Goal: Information Seeking & Learning: Understand process/instructions

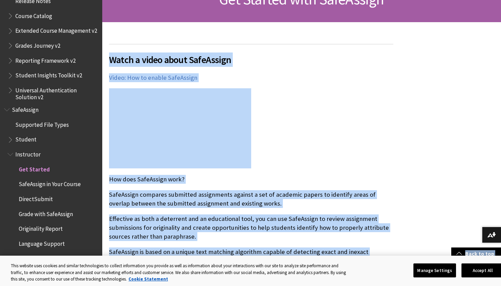
drag, startPoint x: 268, startPoint y: 168, endPoint x: 286, endPoint y: 286, distance: 119.0
click at [286, 166] on body "Skip to main content Help Center English عربية Català Cymraeg Deutsch Español S…" at bounding box center [250, 23] width 501 height 286
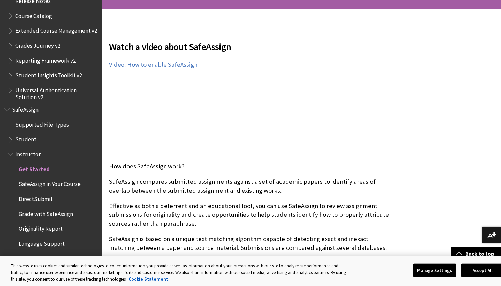
click at [324, 189] on p "SafeAssign compares submitted assignments against a set of academic papers to i…" at bounding box center [251, 186] width 284 height 18
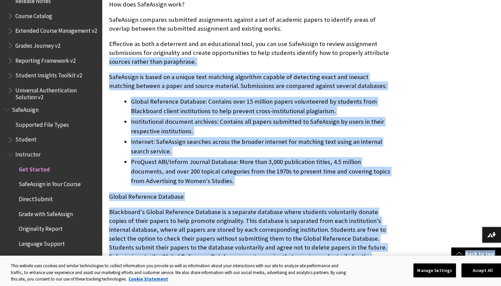
drag, startPoint x: 450, startPoint y: 213, endPoint x: 376, endPoint y: 285, distance: 102.5
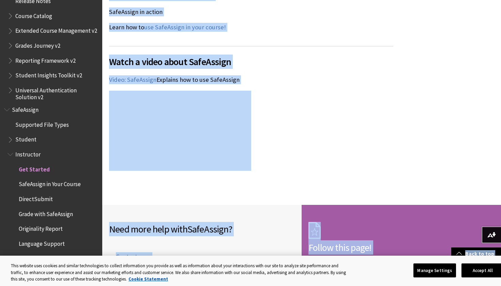
scroll to position [887, 0]
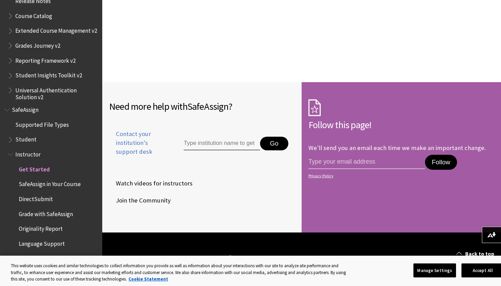
scroll to position [1036, 0]
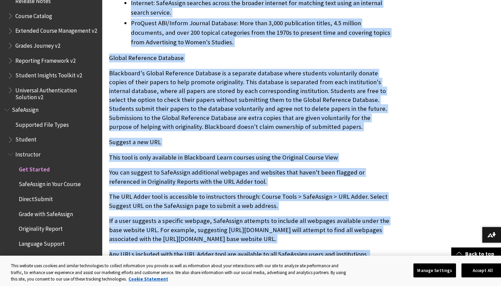
drag, startPoint x: 314, startPoint y: 36, endPoint x: 335, endPoint y: -39, distance: 77.8
click at [335, 0] on html "Skip to main content Help Center English عربية Català Cymraeg Deutsch Español S…" at bounding box center [250, 242] width 501 height 1352
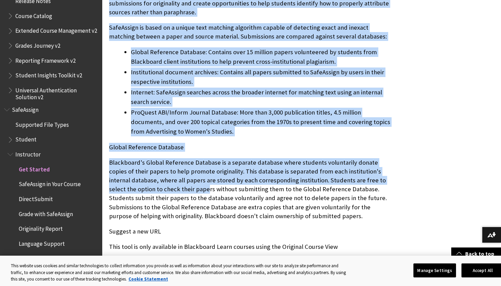
drag, startPoint x: 179, startPoint y: 183, endPoint x: 199, endPoint y: -40, distance: 223.5
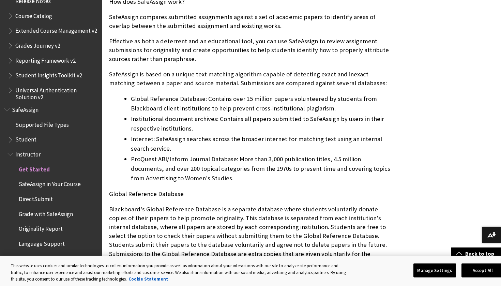
click at [47, 104] on span "SafeAssign" at bounding box center [51, 110] width 94 height 12
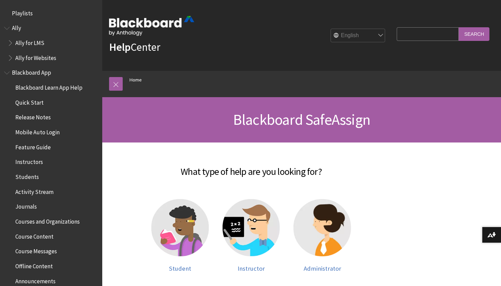
scroll to position [644, 0]
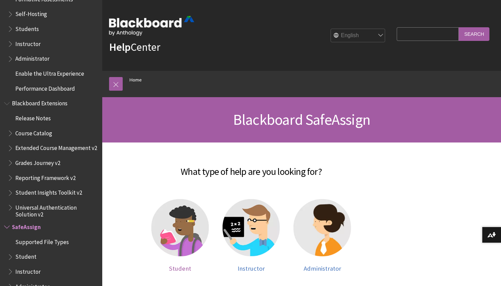
click at [196, 243] on img at bounding box center [180, 228] width 58 height 58
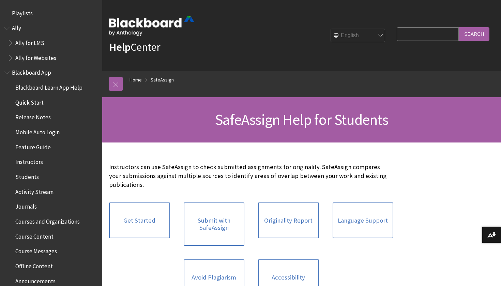
scroll to position [732, 0]
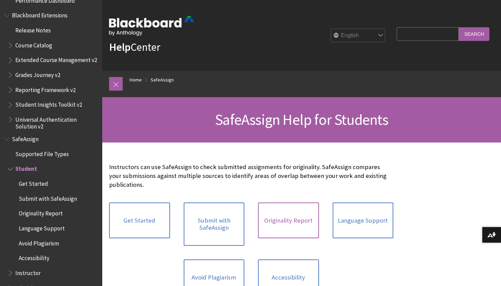
click at [273, 214] on link "Originality Report" at bounding box center [288, 221] width 61 height 36
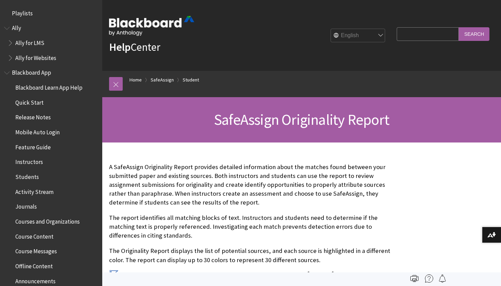
scroll to position [732, 0]
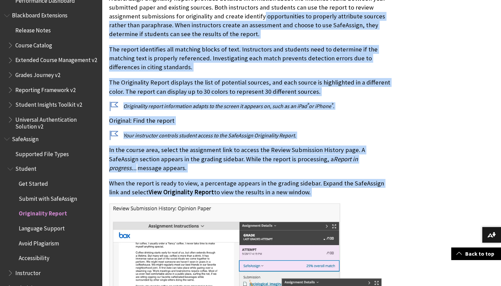
drag, startPoint x: 0, startPoint y: 0, endPoint x: 228, endPoint y: 285, distance: 365.5
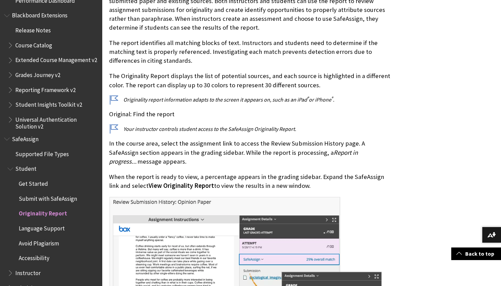
click at [308, 114] on p "Original: Find the report" at bounding box center [251, 114] width 284 height 9
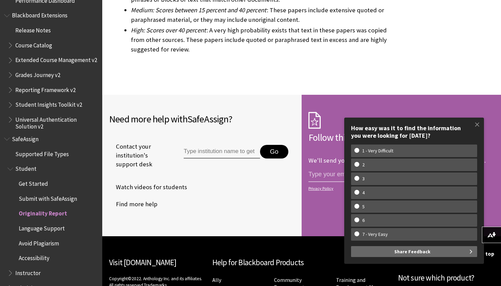
scroll to position [2212, 0]
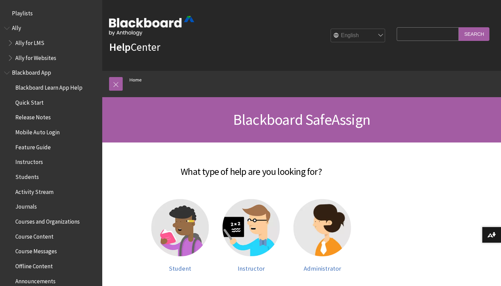
scroll to position [644, 0]
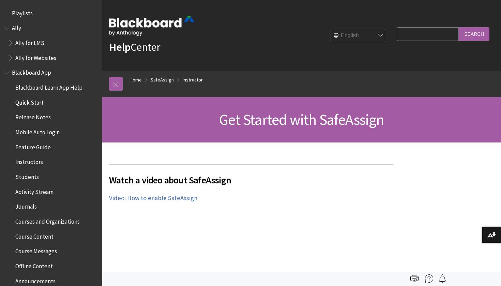
scroll to position [298, 0]
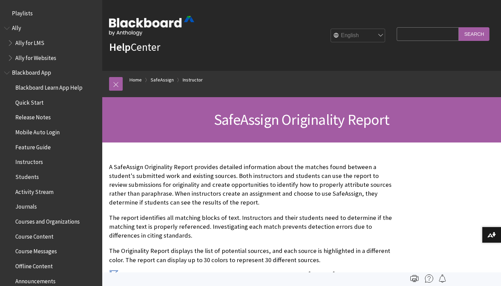
scroll to position [761, 0]
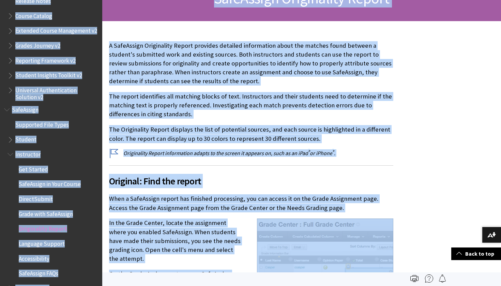
scroll to position [0, 0]
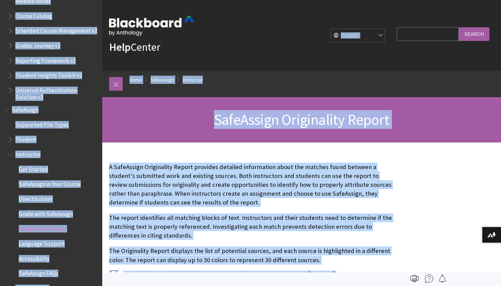
drag, startPoint x: 270, startPoint y: 53, endPoint x: 296, endPoint y: -40, distance: 96.0
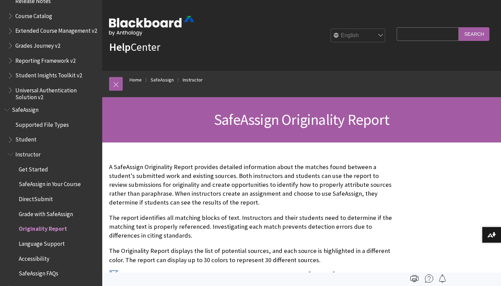
click at [239, 83] on ol "Home SafeAssign Instructor" at bounding box center [309, 81] width 372 height 20
